Goal: Task Accomplishment & Management: Use online tool/utility

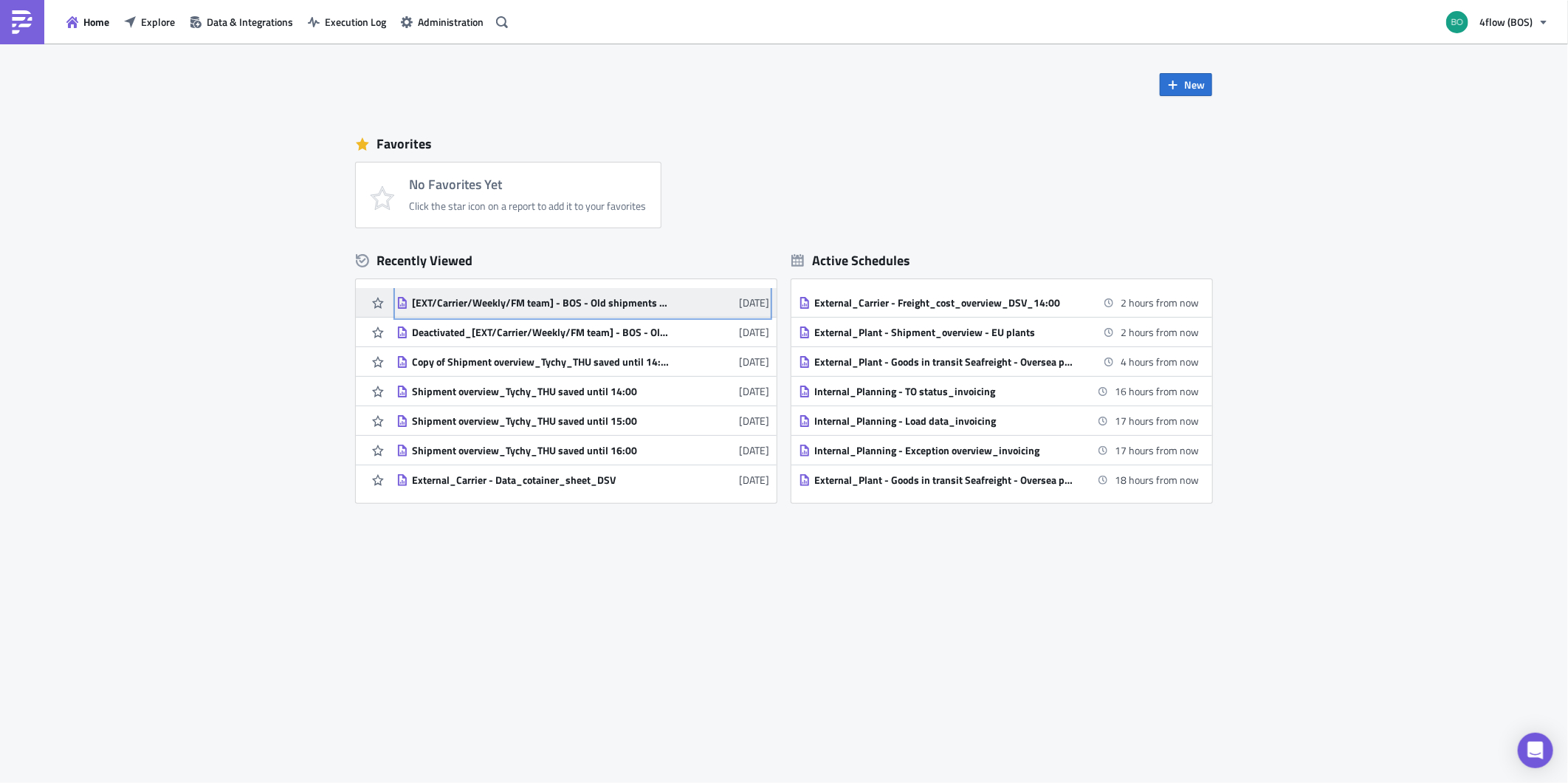
click at [556, 297] on div "[EXT/Carrier/Weekly/FM team] - BOS - Old shipments with no billing run" at bounding box center [541, 302] width 258 height 13
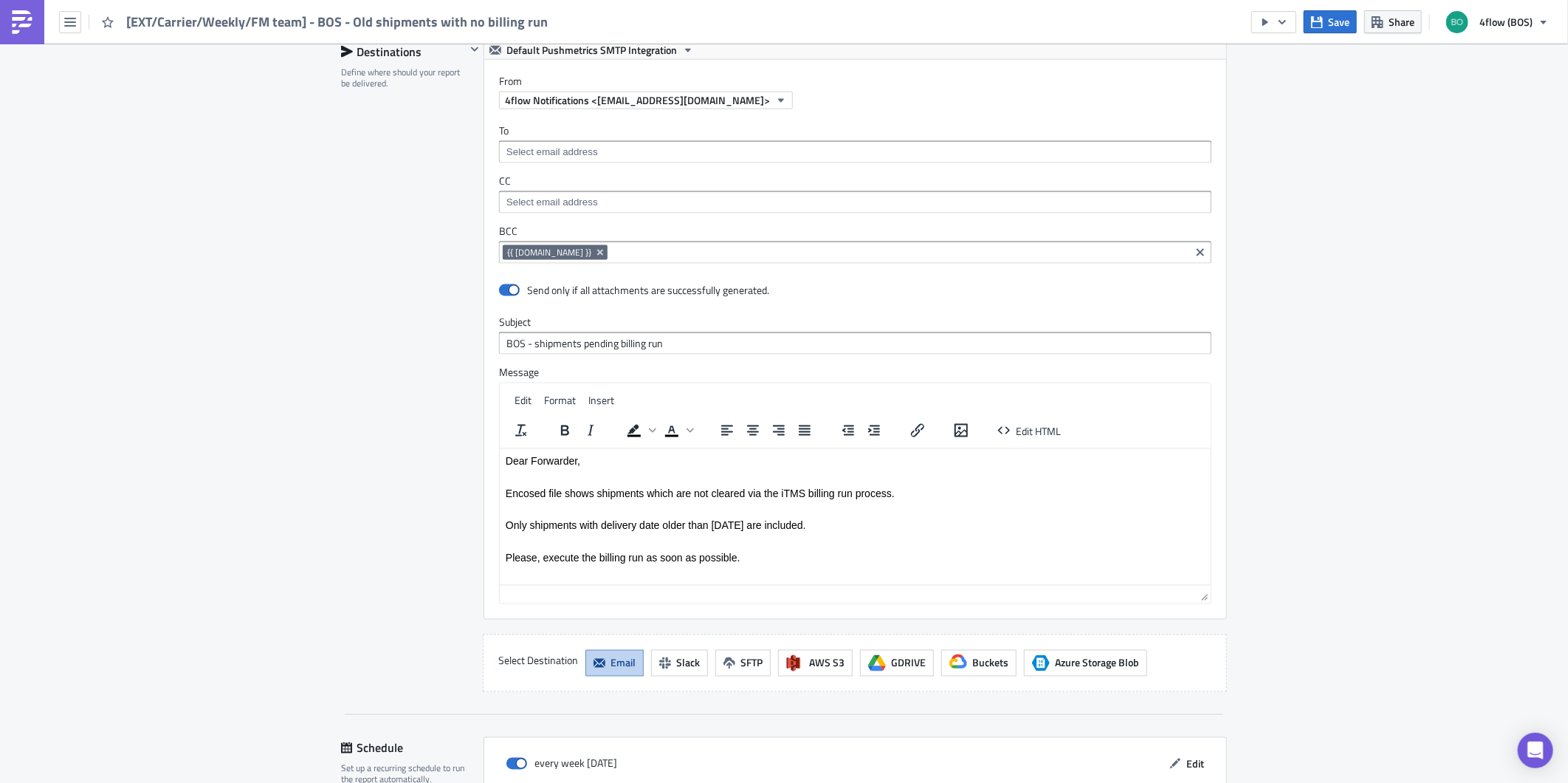
scroll to position [1313, 0]
click at [716, 255] on input at bounding box center [899, 250] width 575 height 15
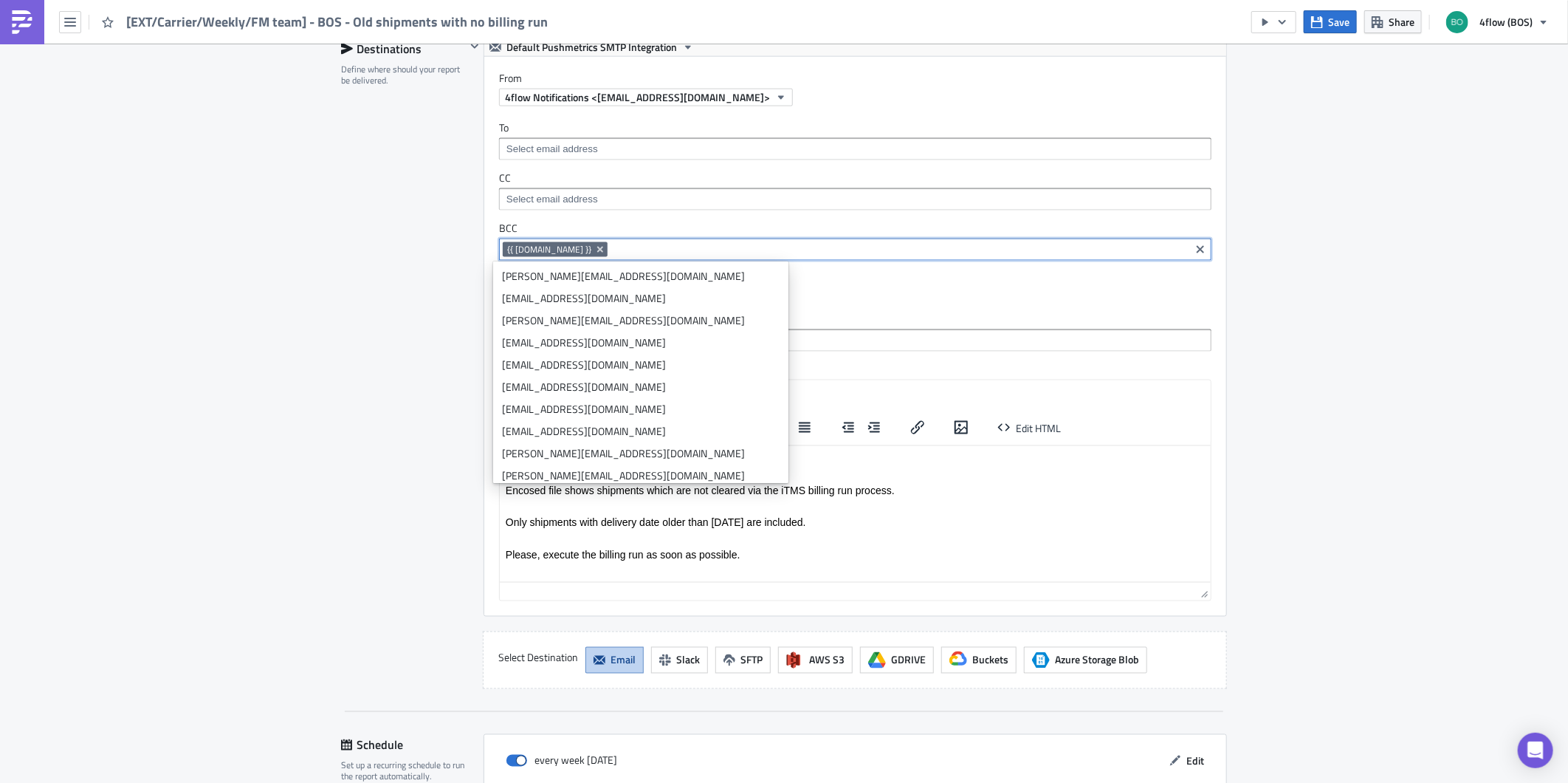
type input "bos_freightcost@4flow.com"
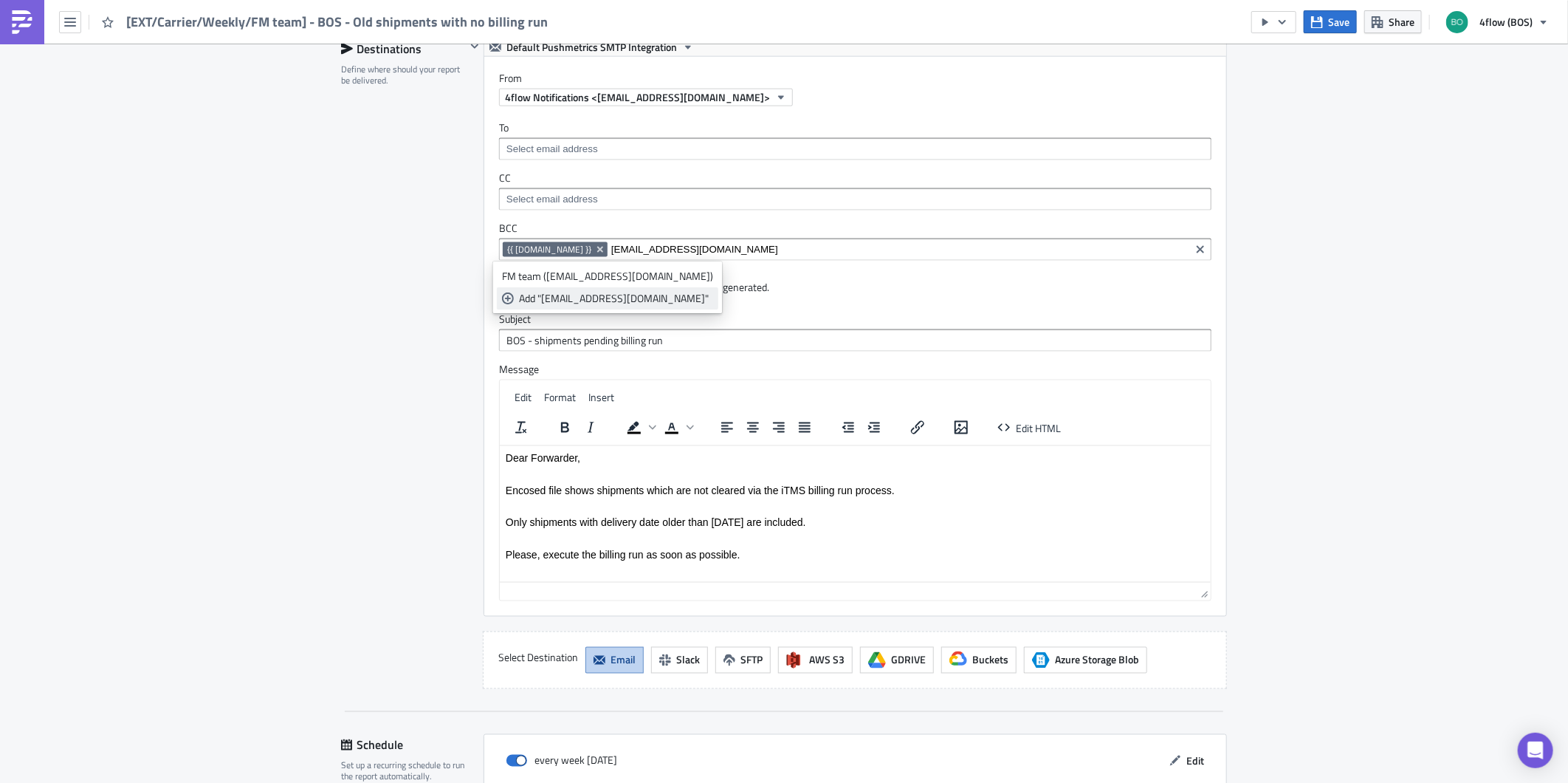
click at [600, 293] on div "Add "bos_freightcost@4flow.com"" at bounding box center [616, 298] width 194 height 15
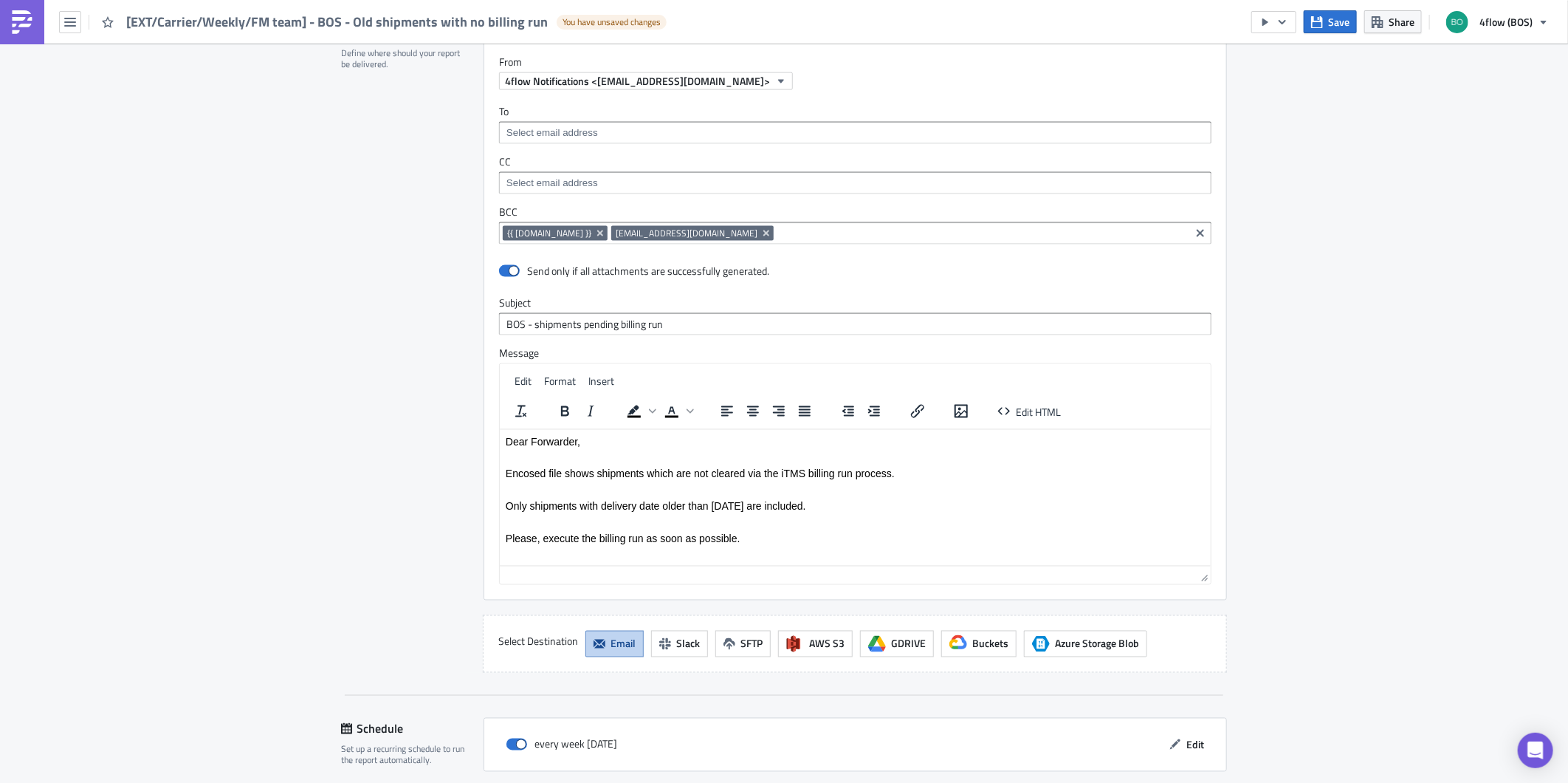
scroll to position [1354, 0]
click at [763, 236] on icon "Remove Tag" at bounding box center [767, 235] width 6 height 6
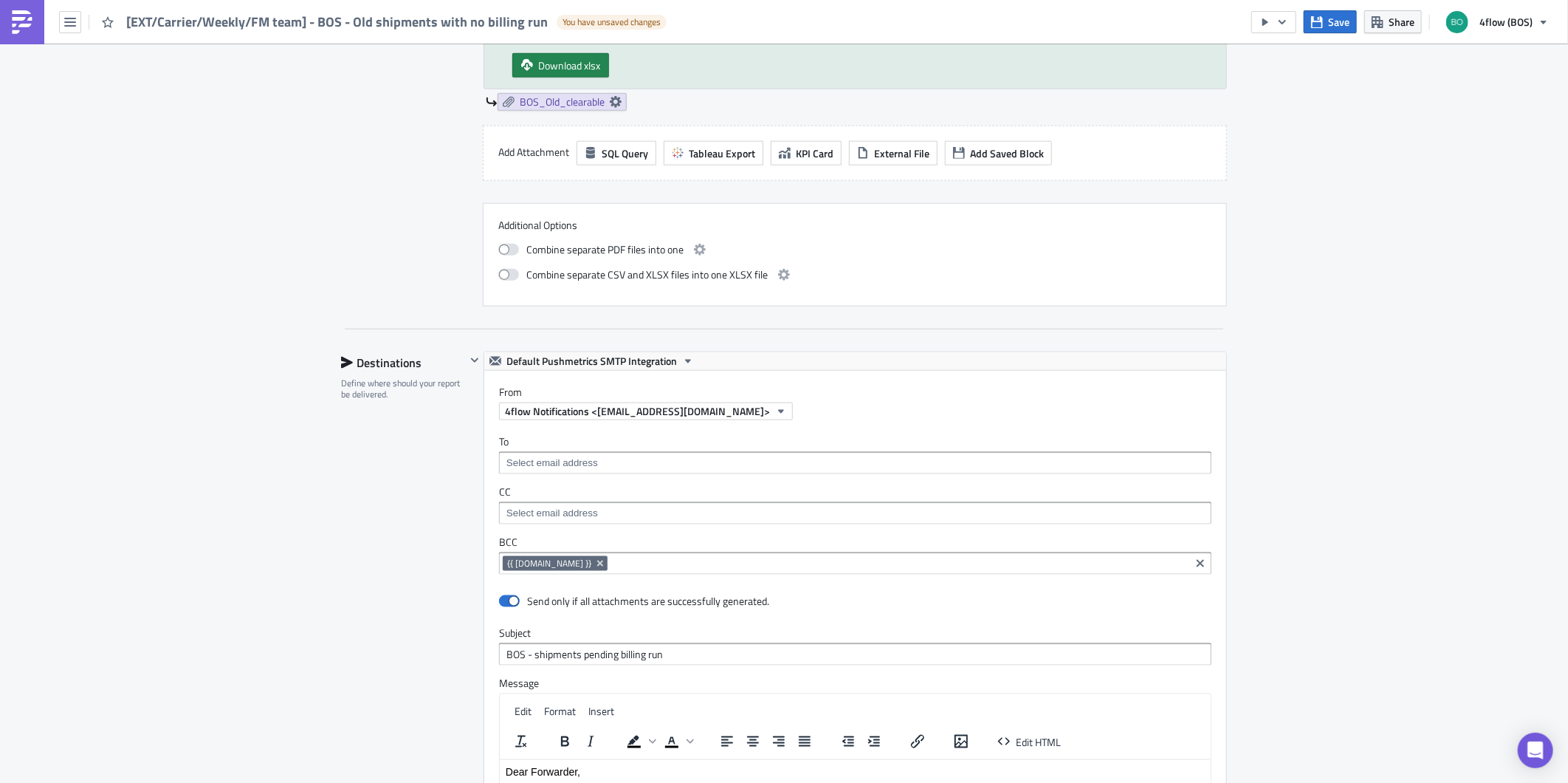
scroll to position [1108, 0]
